Goal: Obtain resource: Download file/media

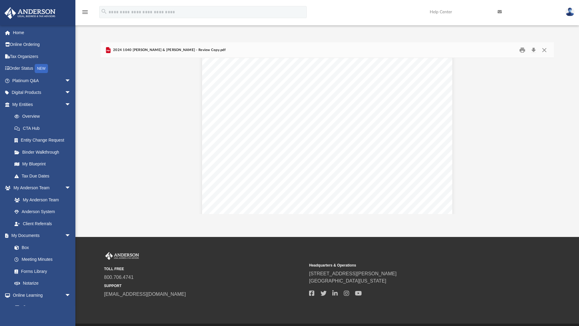
scroll to position [6697, 0]
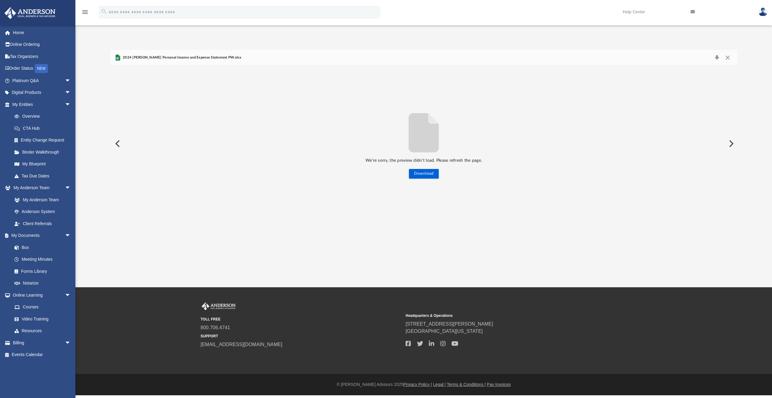
scroll to position [133, 622]
click at [727, 60] on button "Close" at bounding box center [727, 57] width 11 height 8
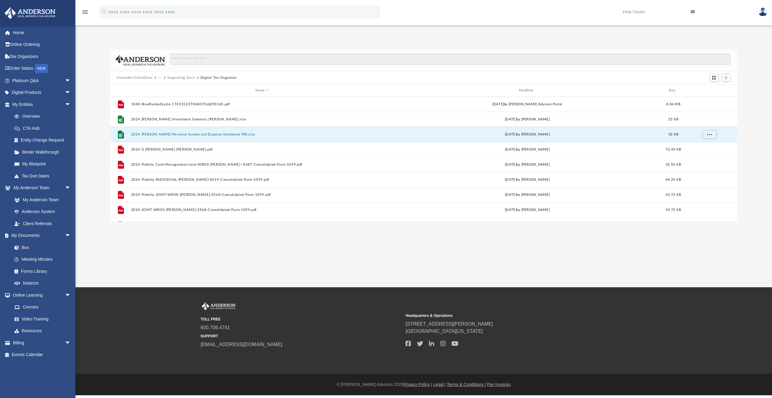
click at [146, 78] on button "Viewable-ClientDocs" at bounding box center [135, 77] width 36 height 5
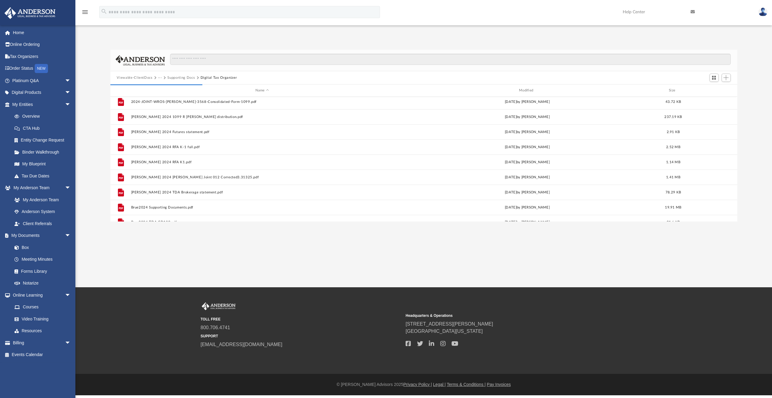
scroll to position [111, 0]
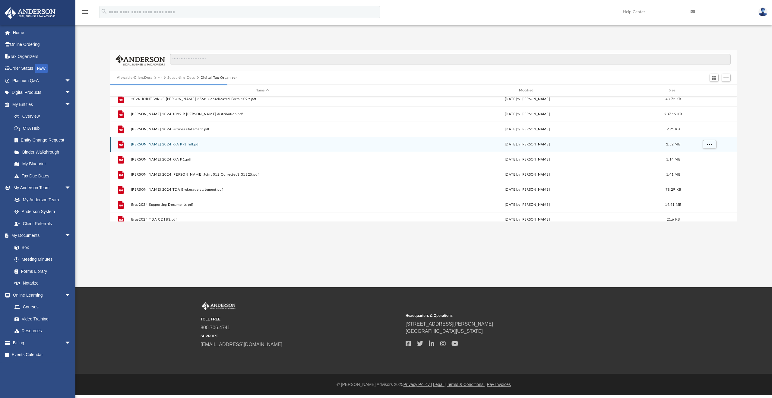
click at [171, 145] on button "Brue 2024 RFA K-1 full.pdf" at bounding box center [262, 144] width 262 height 4
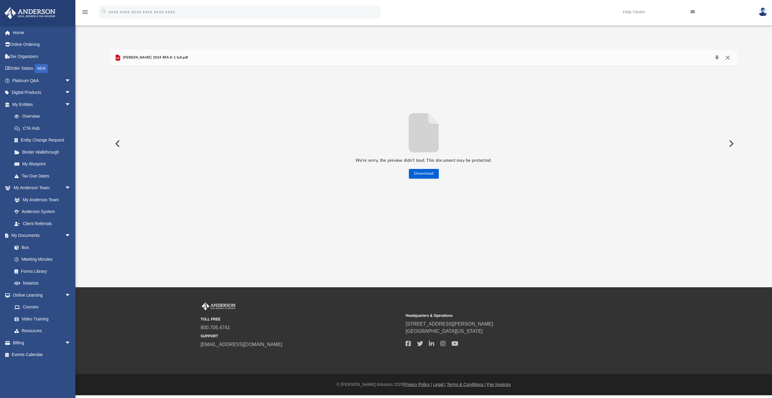
click at [725, 58] on button "Close" at bounding box center [727, 57] width 11 height 8
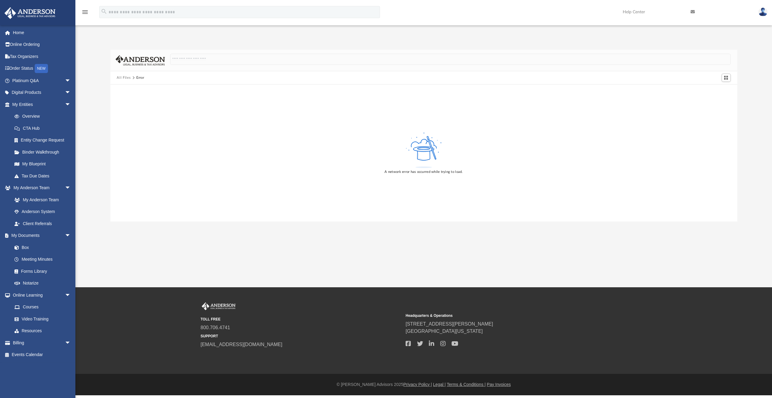
click at [125, 79] on button "All Files" at bounding box center [124, 77] width 14 height 5
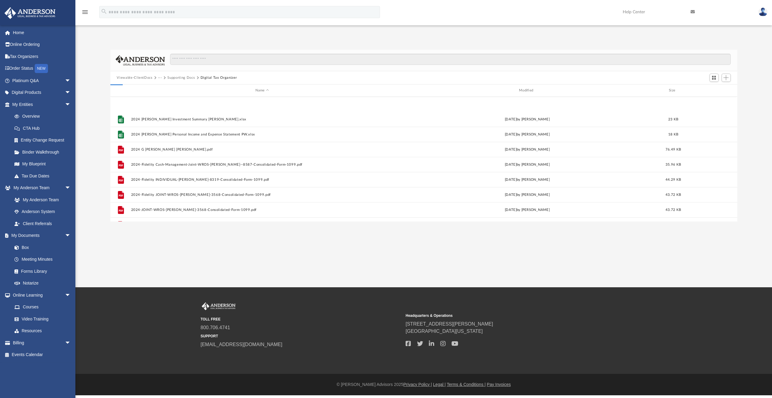
scroll to position [133, 622]
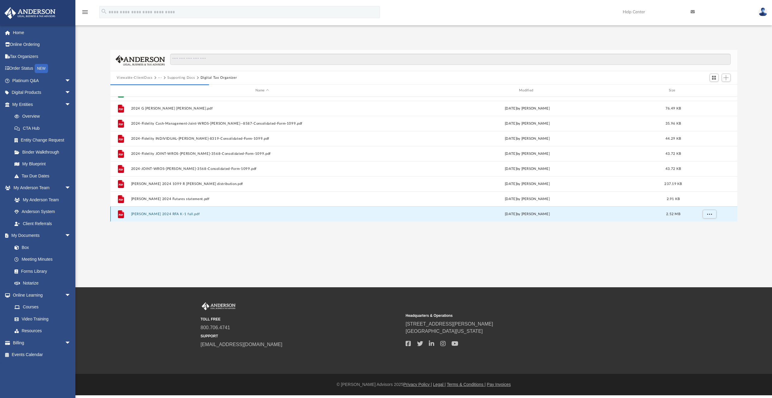
click at [176, 214] on button "Brue 2024 RFA K-1 full.pdf" at bounding box center [262, 214] width 262 height 4
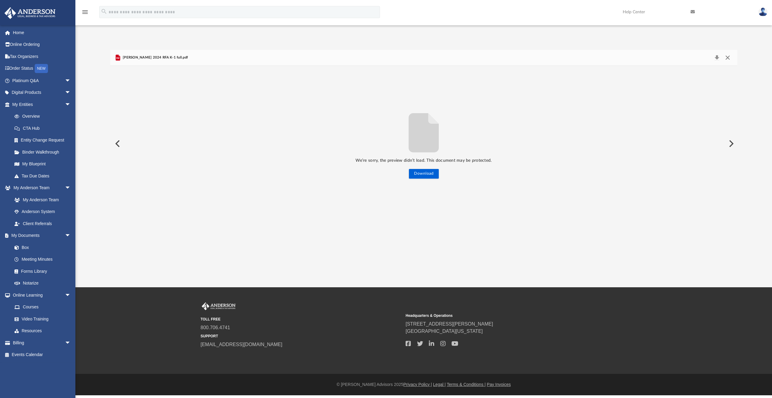
click at [726, 56] on button "Close" at bounding box center [727, 57] width 11 height 8
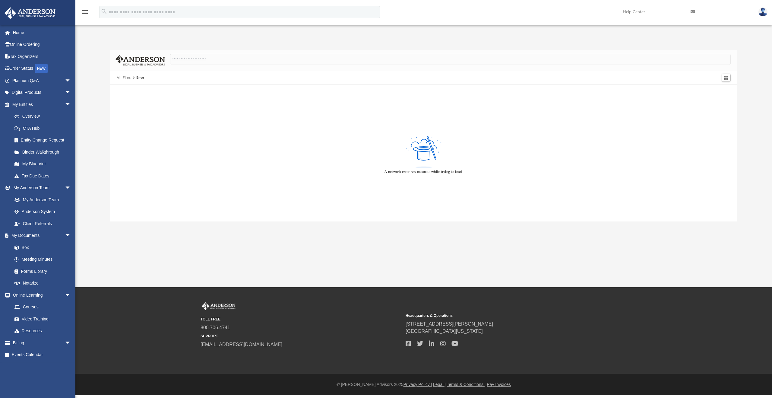
click at [123, 77] on button "All Files" at bounding box center [124, 77] width 14 height 5
click at [124, 77] on button "All Files" at bounding box center [124, 77] width 14 height 5
click at [127, 78] on button "All Files" at bounding box center [124, 77] width 14 height 5
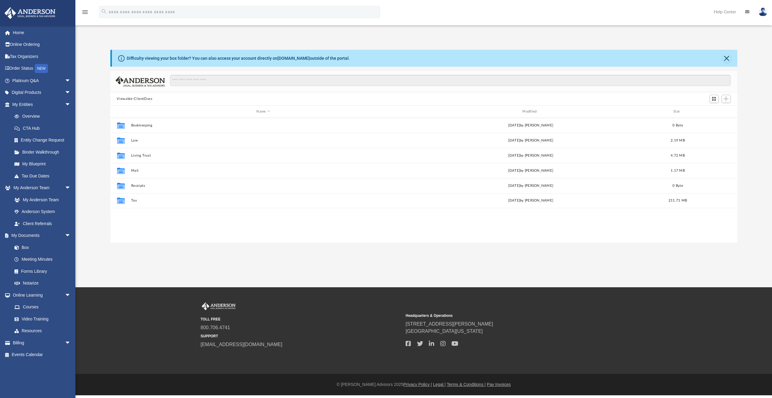
scroll to position [133, 622]
click at [724, 56] on button "Close" at bounding box center [726, 58] width 8 height 8
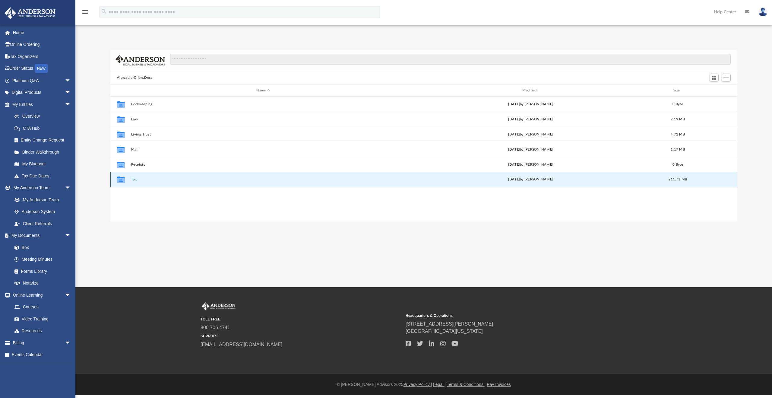
click at [134, 178] on button "Tax" at bounding box center [263, 179] width 265 height 4
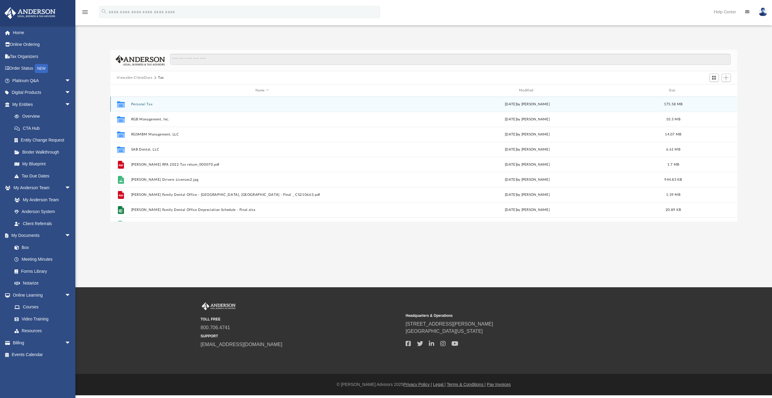
click at [148, 104] on button "Personal Tax" at bounding box center [262, 104] width 262 height 4
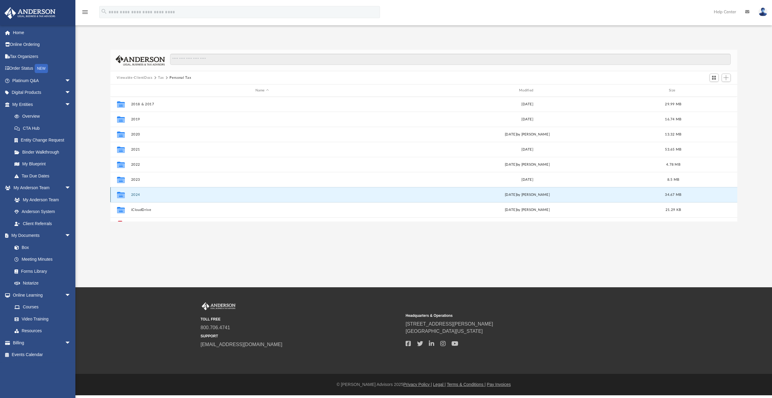
click at [134, 193] on button "2024" at bounding box center [262, 195] width 262 height 4
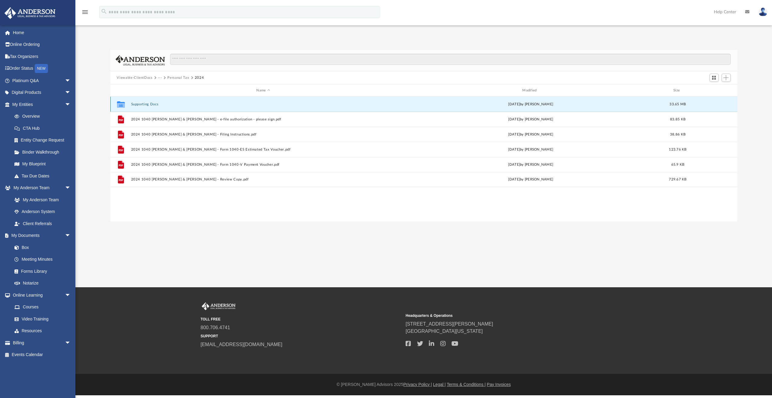
click at [150, 102] on button "Supporting Docs" at bounding box center [263, 104] width 265 height 4
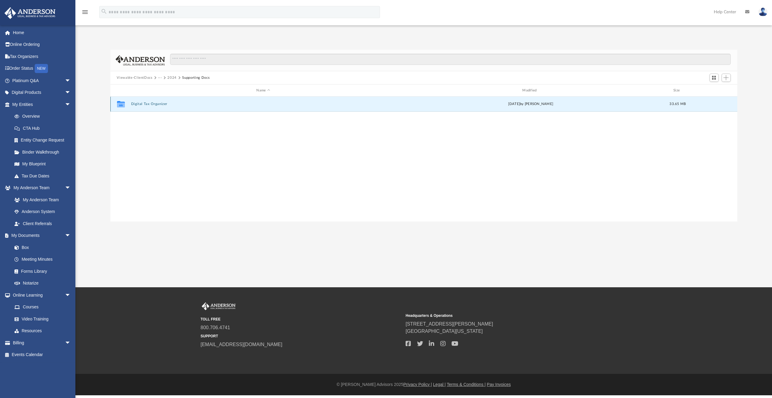
click at [150, 102] on button "Digital Tax Organizer" at bounding box center [263, 104] width 265 height 4
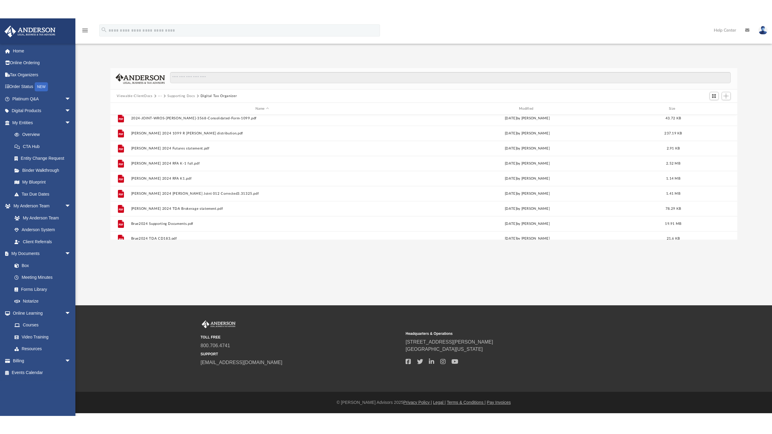
scroll to position [111, 0]
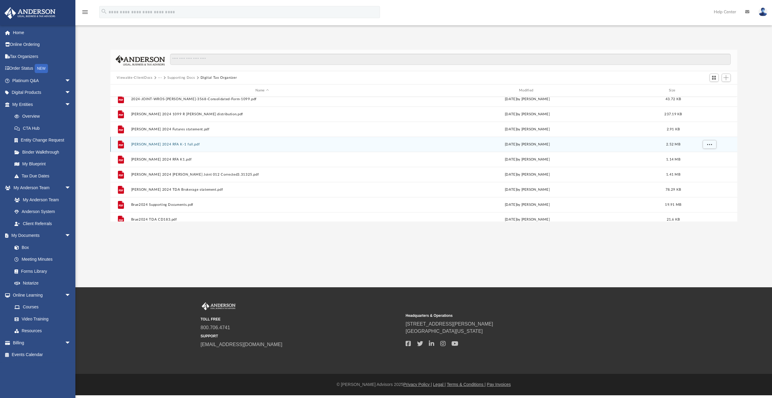
click at [162, 145] on button "Brue 2024 RFA K-1 full.pdf" at bounding box center [262, 144] width 262 height 4
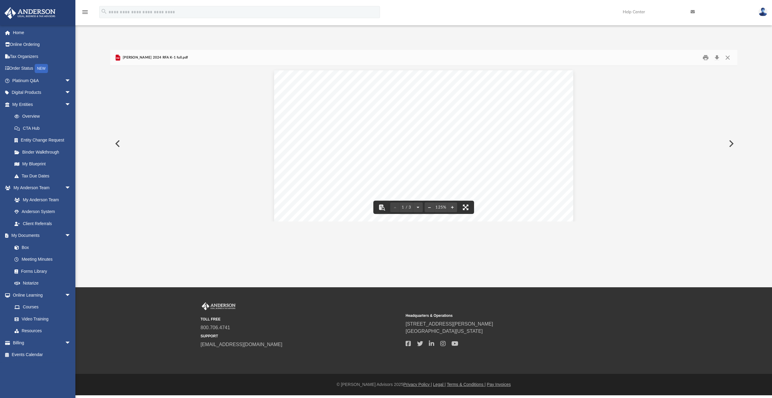
click at [462, 206] on button "File preview" at bounding box center [465, 206] width 13 height 13
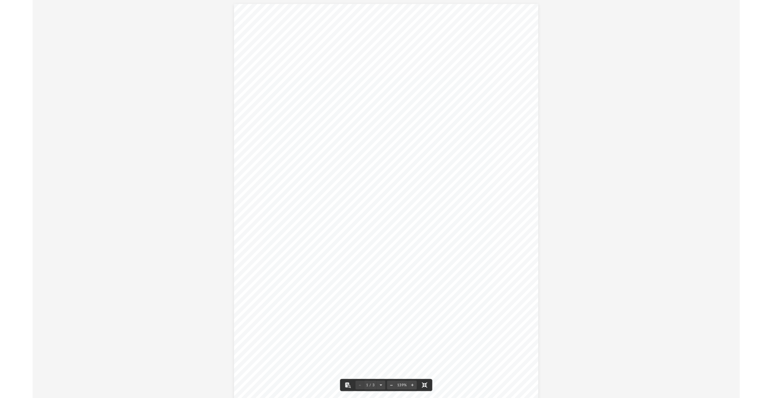
scroll to position [0, 0]
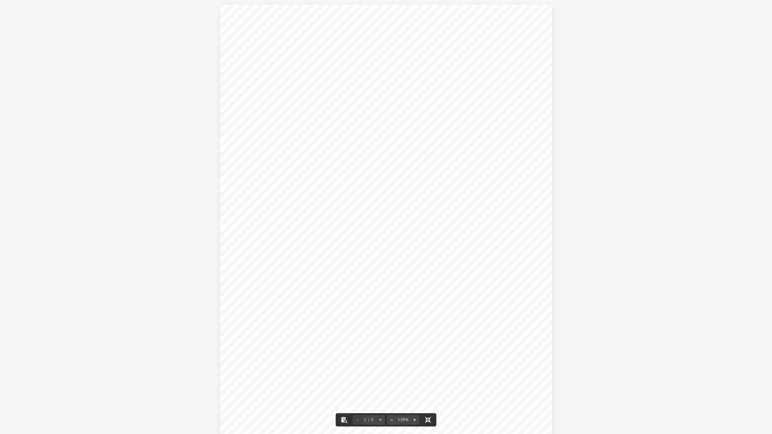
drag, startPoint x: 428, startPoint y: 419, endPoint x: 428, endPoint y: 383, distance: 36.5
click at [428, 397] on button "File preview" at bounding box center [427, 419] width 13 height 13
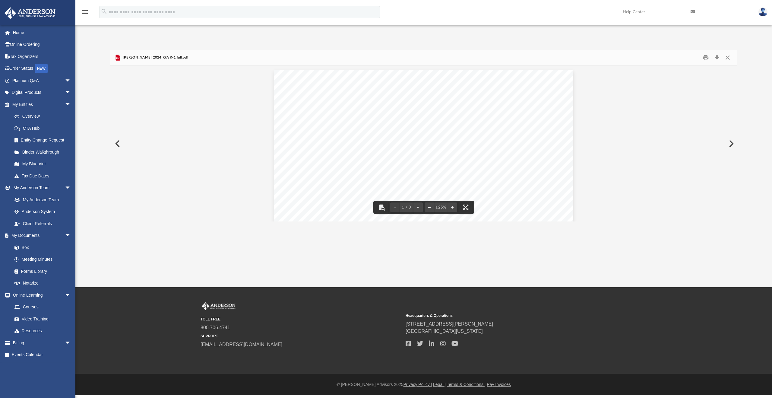
click at [118, 145] on button "Preview" at bounding box center [116, 143] width 13 height 17
click at [729, 141] on button "Preview" at bounding box center [730, 143] width 13 height 17
click at [728, 58] on button "Close" at bounding box center [727, 57] width 11 height 9
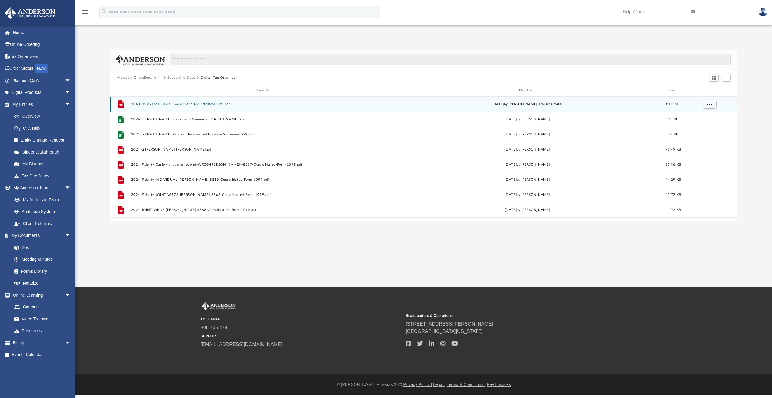
click at [173, 104] on button "1040-BrueRandalGayle-17453523706807f6b2901b5.pdf" at bounding box center [262, 104] width 262 height 4
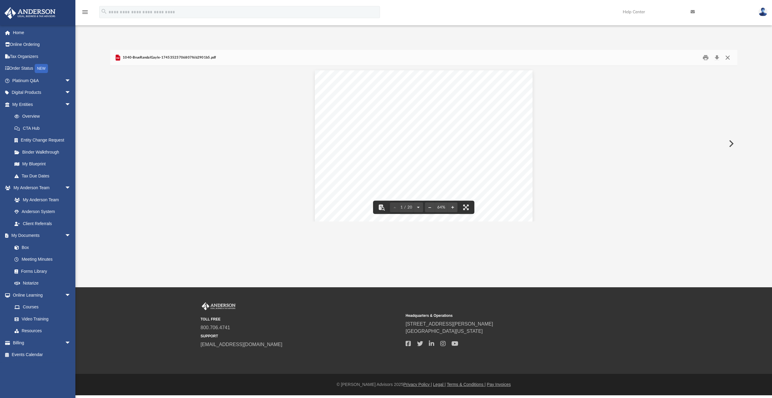
click at [726, 58] on button "Close" at bounding box center [727, 57] width 11 height 9
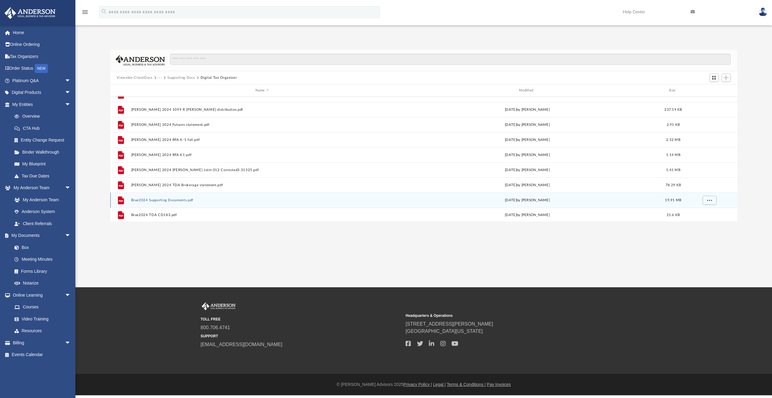
scroll to position [116, 0]
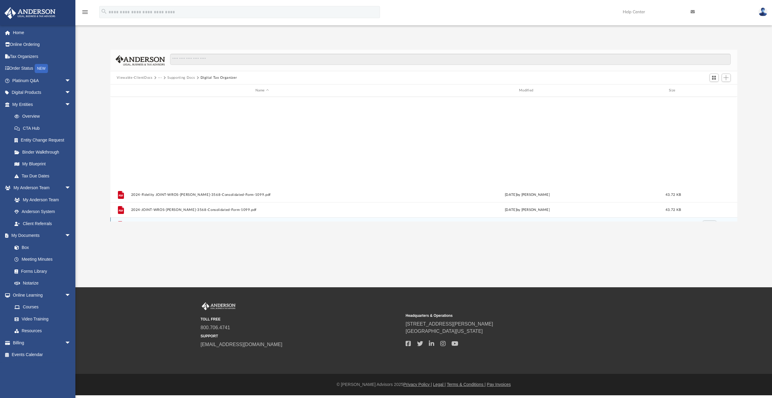
scroll to position [133, 622]
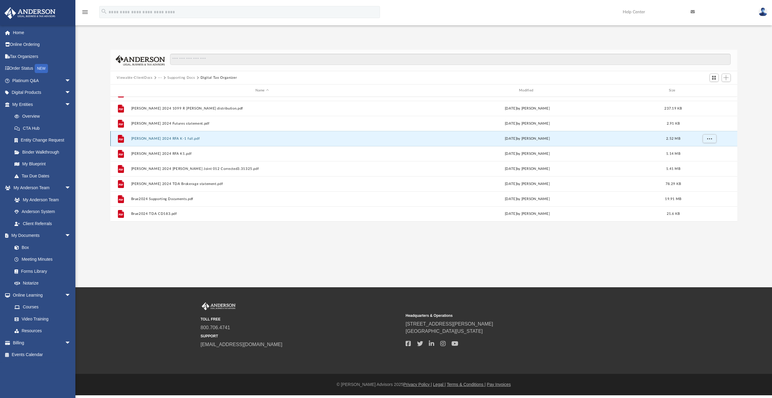
click at [143, 138] on button "Brue 2024 RFA K-1 full.pdf" at bounding box center [262, 139] width 262 height 4
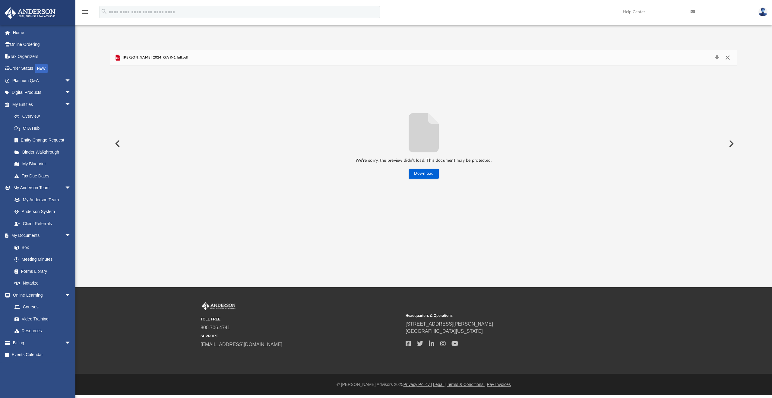
click at [726, 60] on button "Close" at bounding box center [727, 57] width 11 height 8
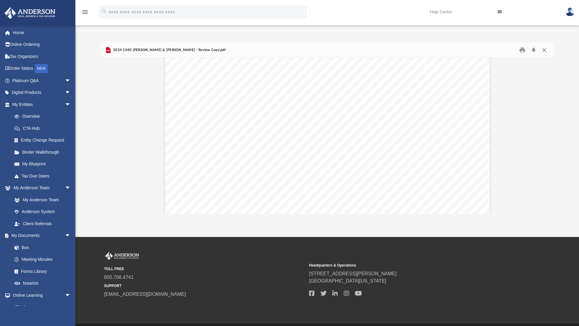
scroll to position [13230, 0]
